Goal: Information Seeking & Learning: Learn about a topic

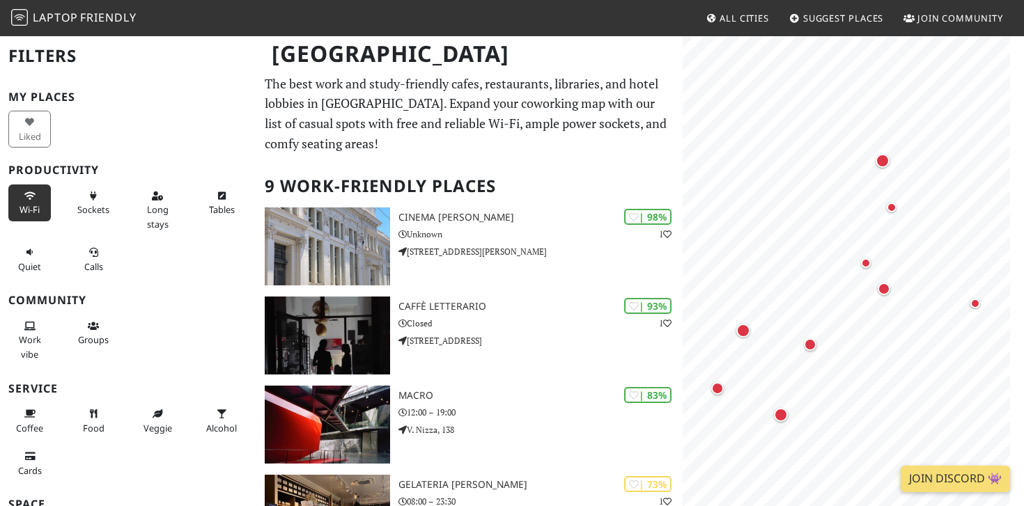
click at [33, 208] on span "Wi-Fi" at bounding box center [29, 209] width 20 height 13
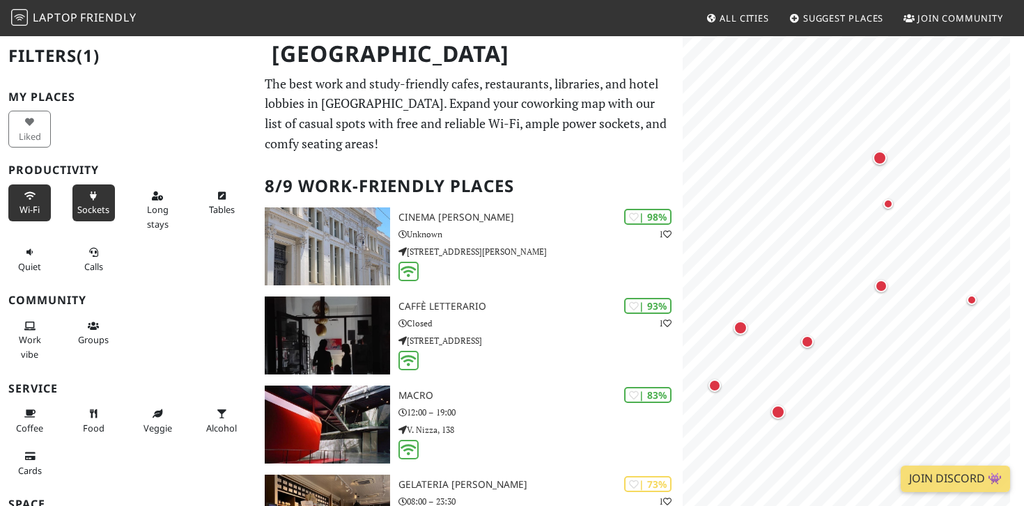
click at [93, 203] on span "Sockets" at bounding box center [93, 209] width 32 height 13
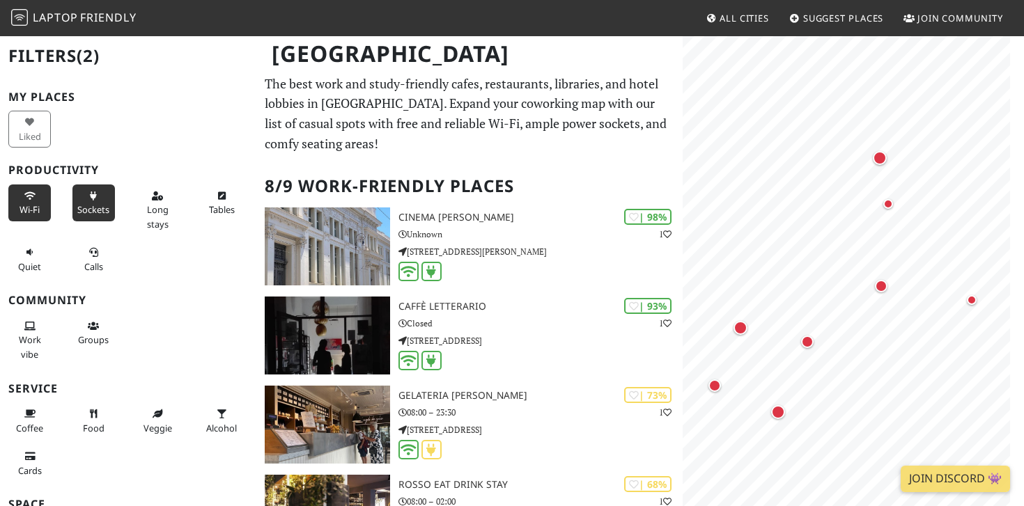
click at [93, 203] on span "Sockets" at bounding box center [93, 209] width 32 height 13
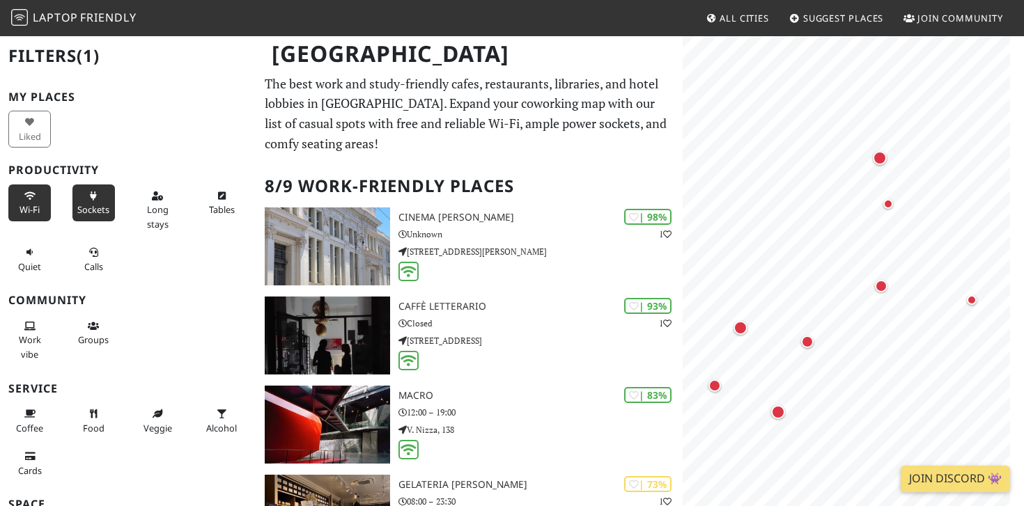
click at [93, 203] on span "Sockets" at bounding box center [93, 209] width 32 height 13
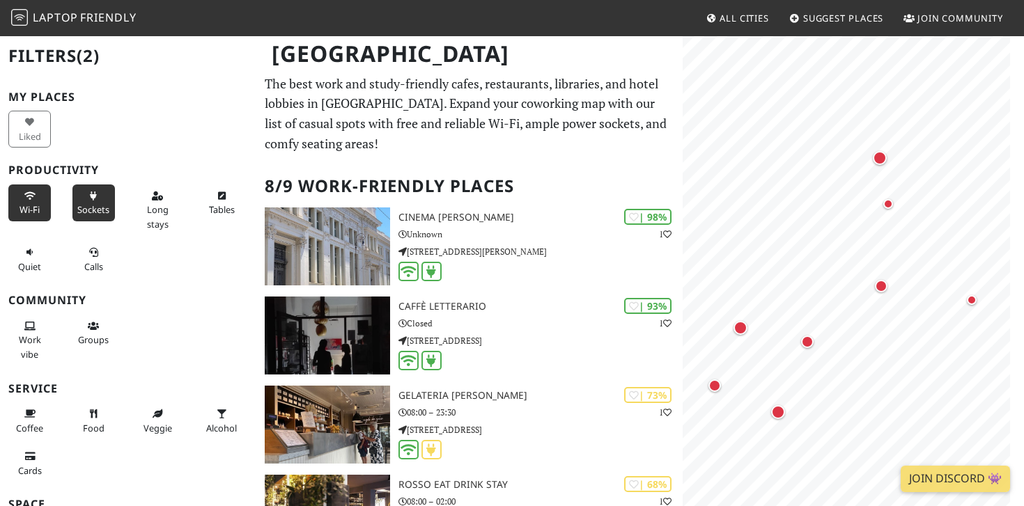
click at [38, 203] on span "Wi-Fi" at bounding box center [29, 209] width 20 height 13
click at [93, 196] on icon at bounding box center [93, 196] width 11 height 9
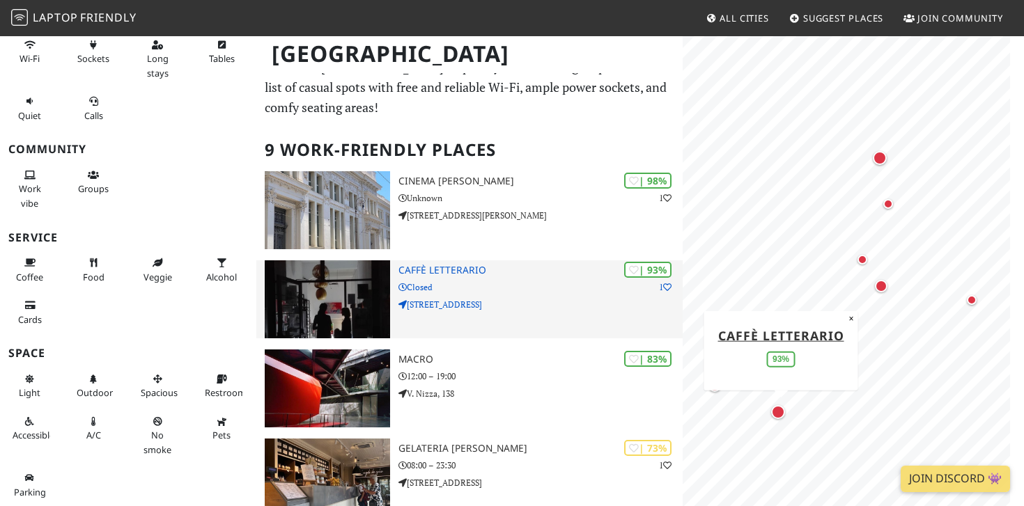
scroll to position [47, 0]
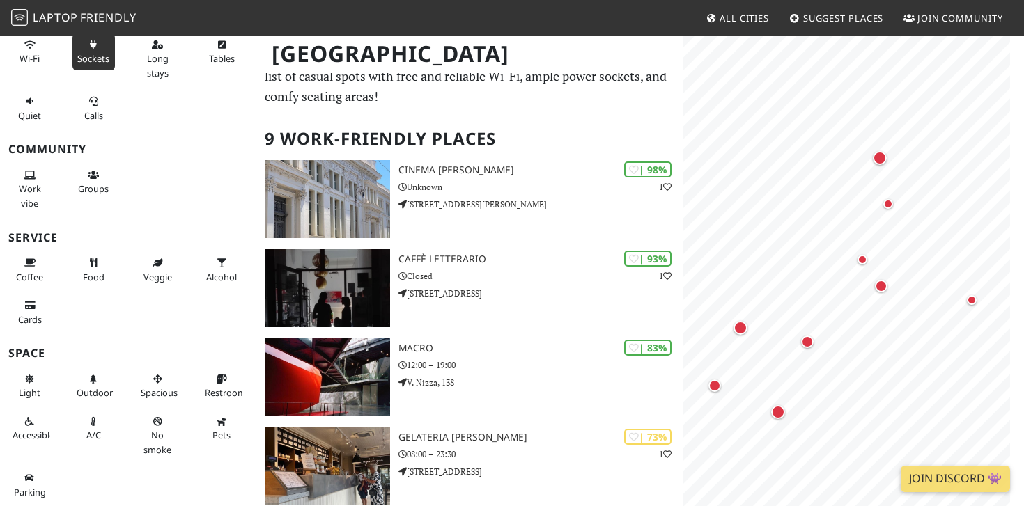
click at [91, 57] on span "Sockets" at bounding box center [93, 58] width 32 height 13
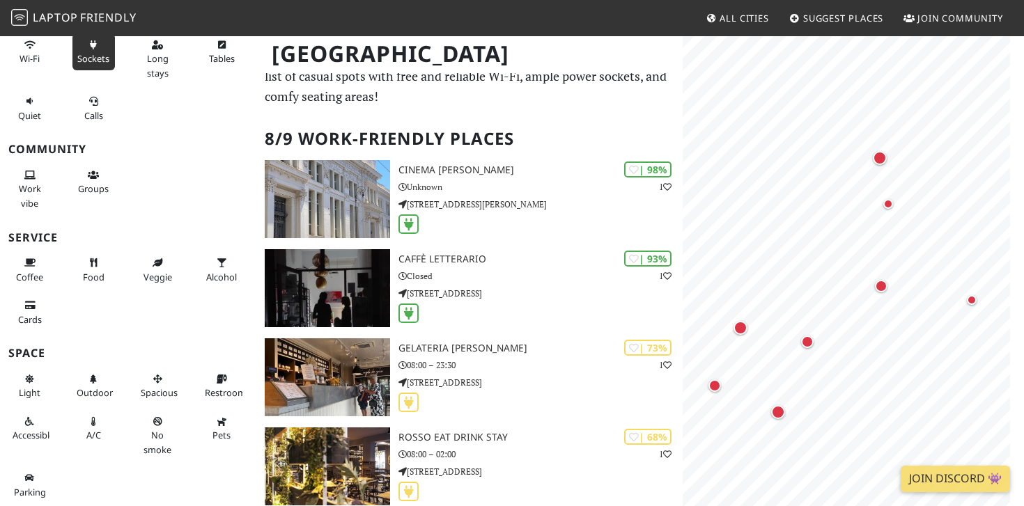
click at [91, 57] on span "Sockets" at bounding box center [93, 58] width 32 height 13
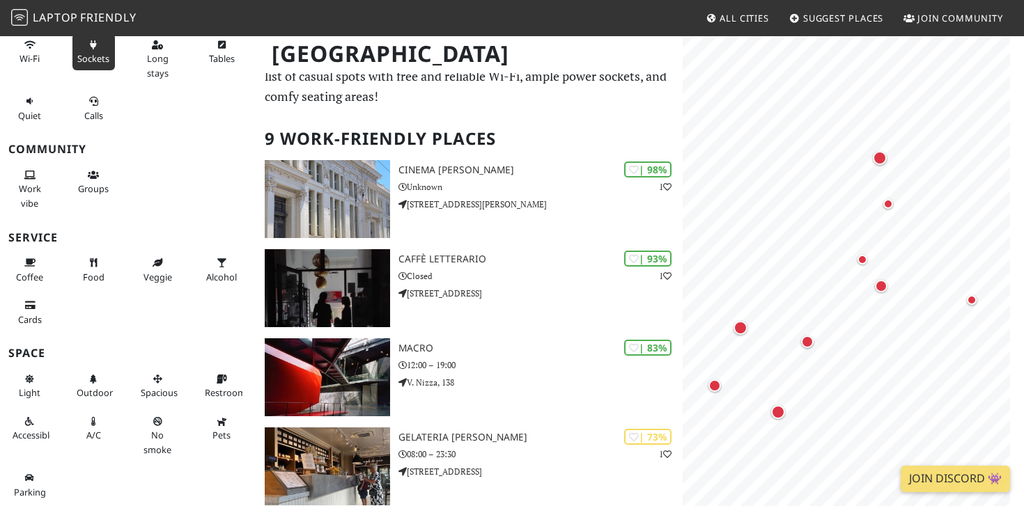
click at [91, 57] on span "Sockets" at bounding box center [93, 58] width 32 height 13
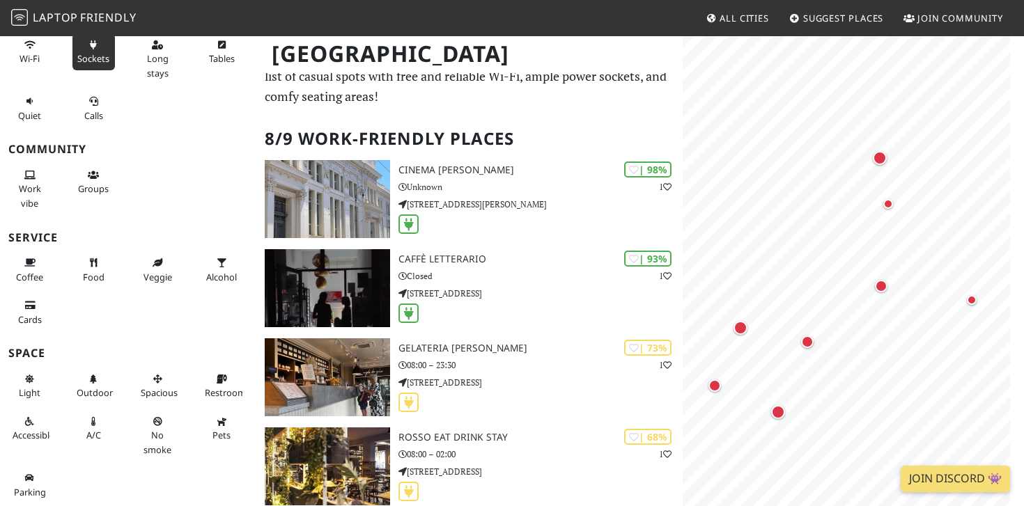
click at [91, 57] on span "Sockets" at bounding box center [93, 58] width 32 height 13
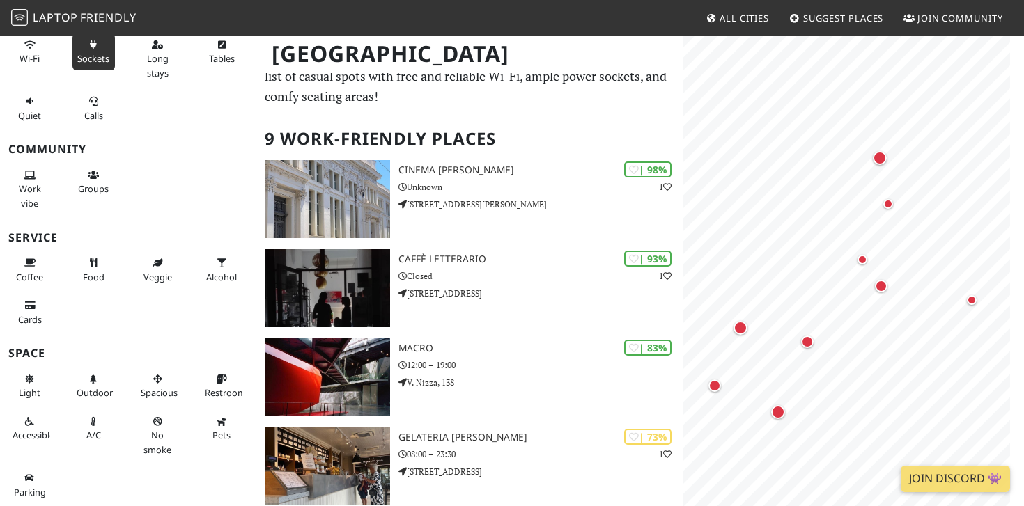
click at [91, 57] on span "Sockets" at bounding box center [93, 58] width 32 height 13
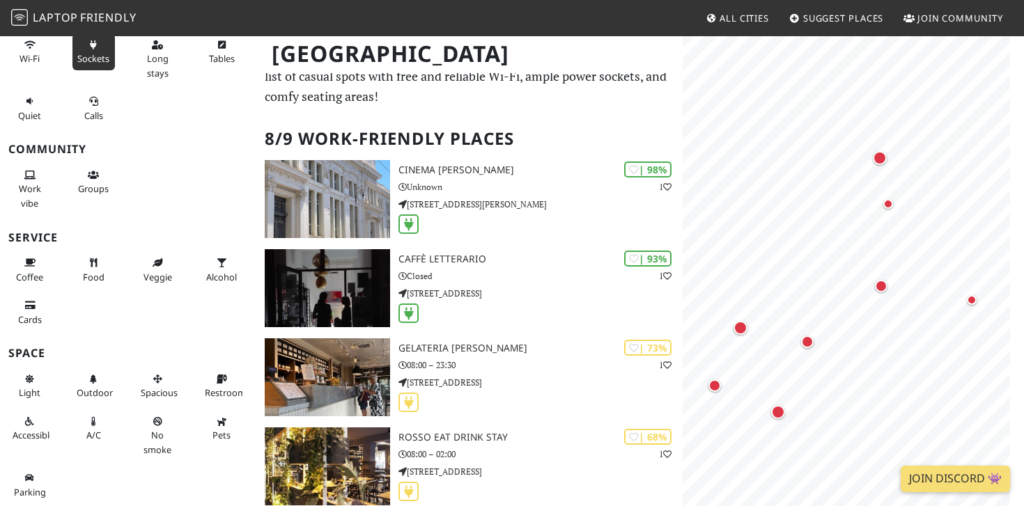
click at [92, 57] on span "Sockets" at bounding box center [93, 58] width 32 height 13
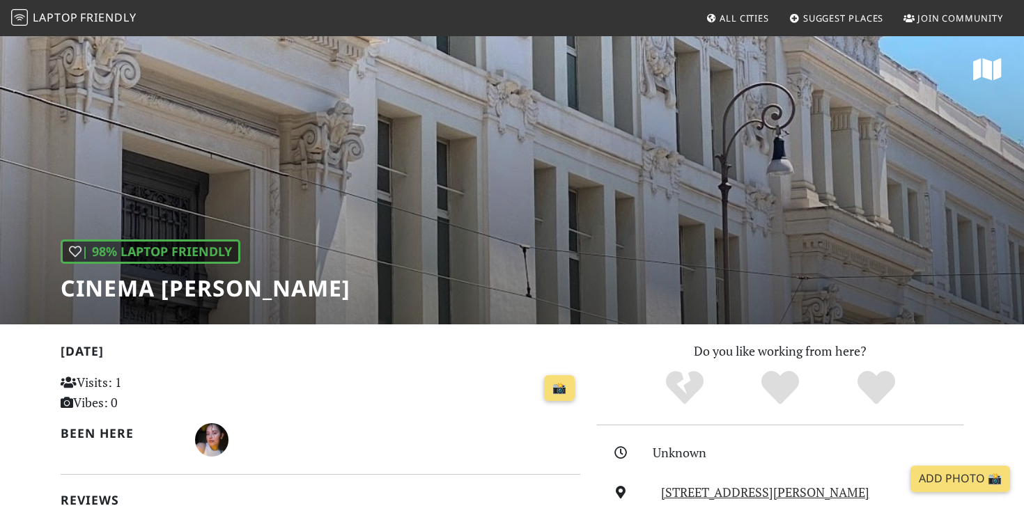
click at [632, 253] on div "| 98% Laptop Friendly Cinema [PERSON_NAME]" at bounding box center [512, 180] width 1024 height 290
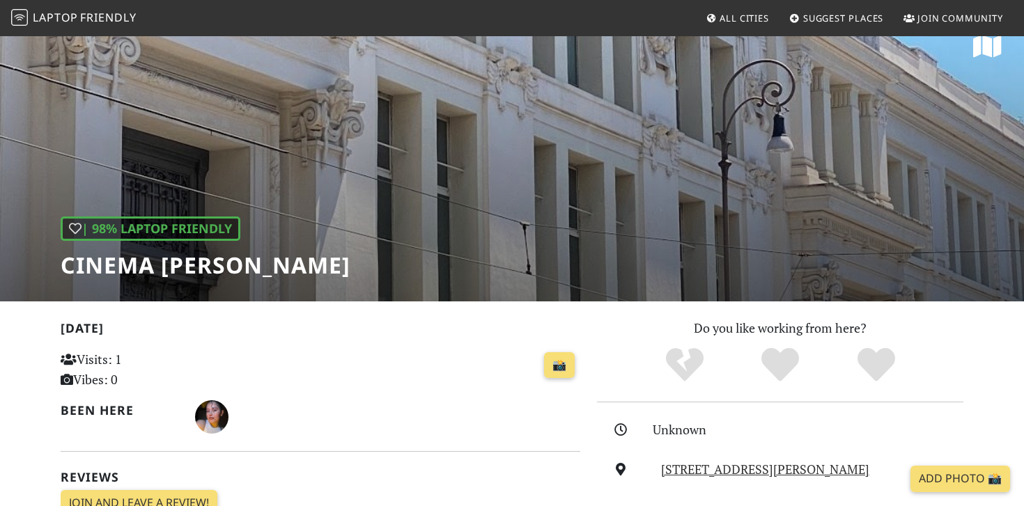
scroll to position [27, 0]
